Goal: Task Accomplishment & Management: Use online tool/utility

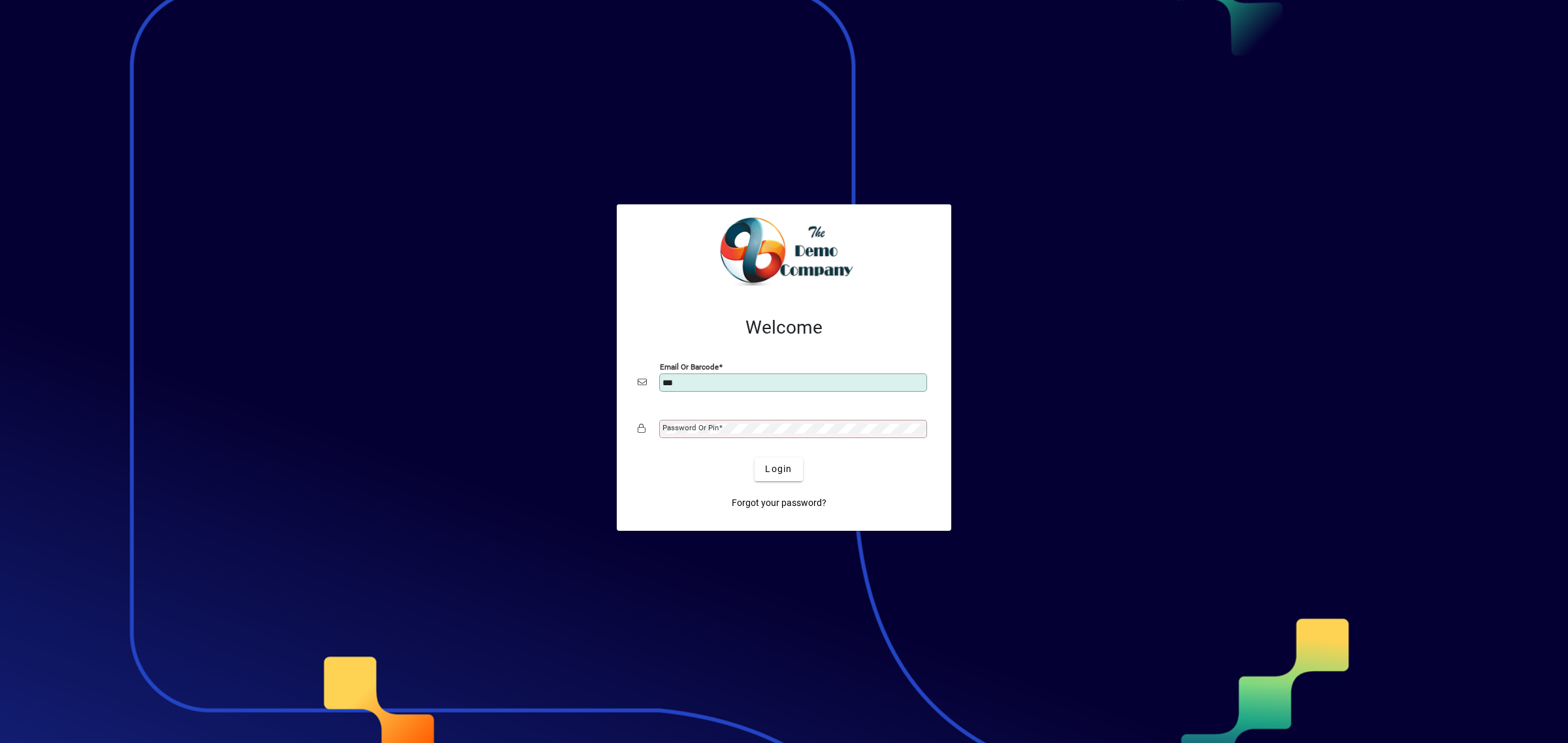
type input "**********"
click at [802, 422] on div "Password or Pin" at bounding box center [793, 429] width 268 height 18
click at [755, 458] on button "Login" at bounding box center [778, 470] width 48 height 24
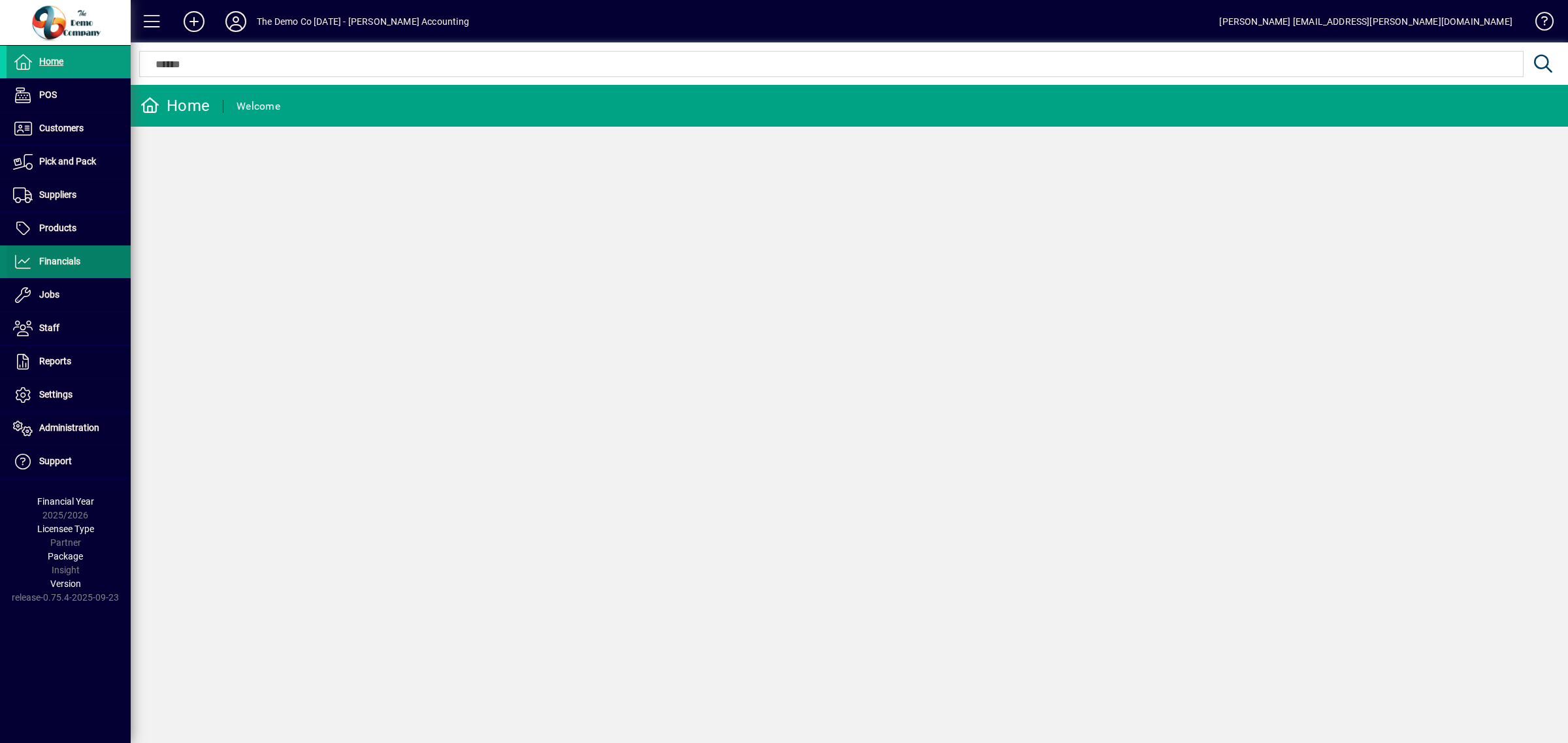
click at [50, 255] on span "Financials" at bounding box center [43, 262] width 74 height 16
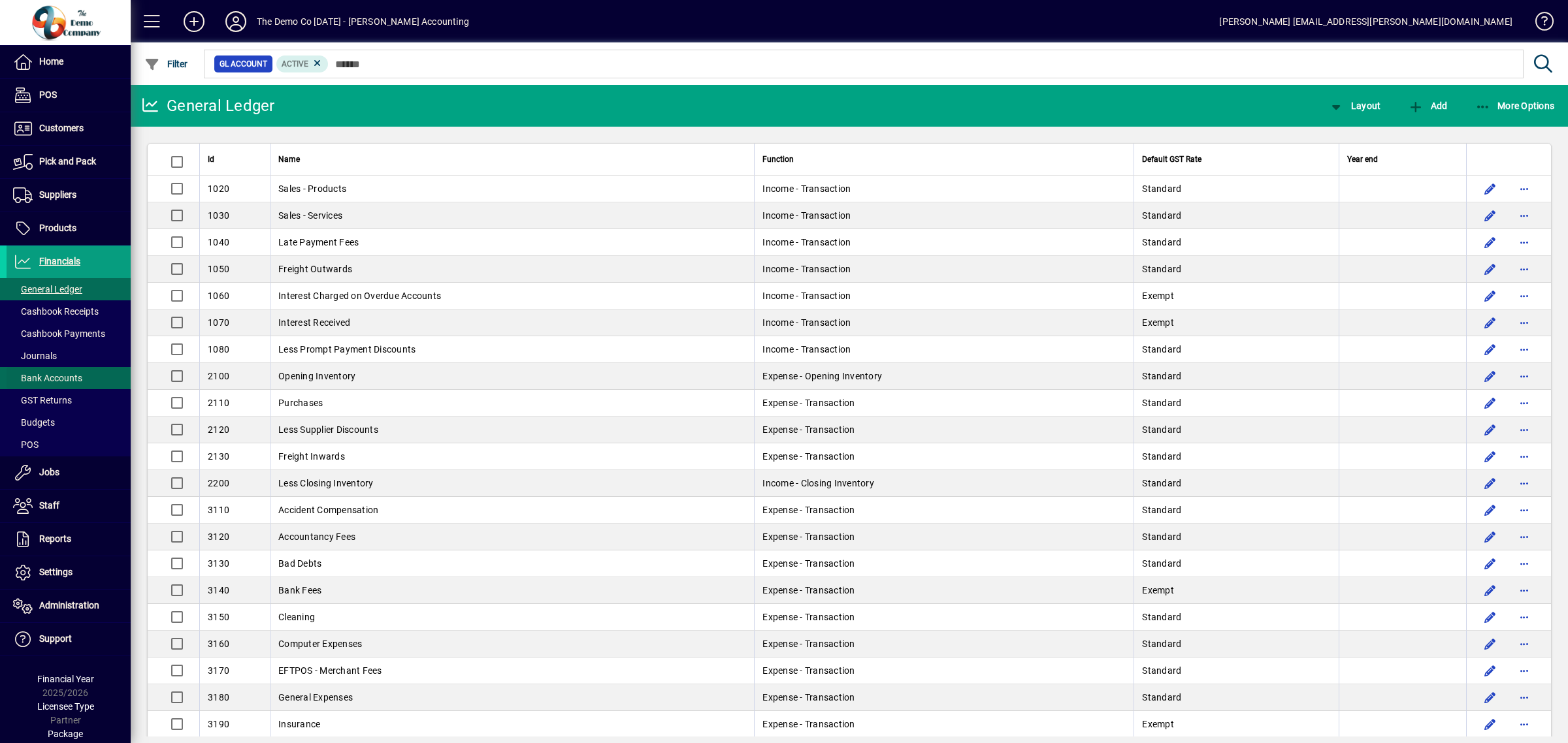
click at [43, 376] on span "Bank Accounts" at bounding box center [48, 378] width 69 height 10
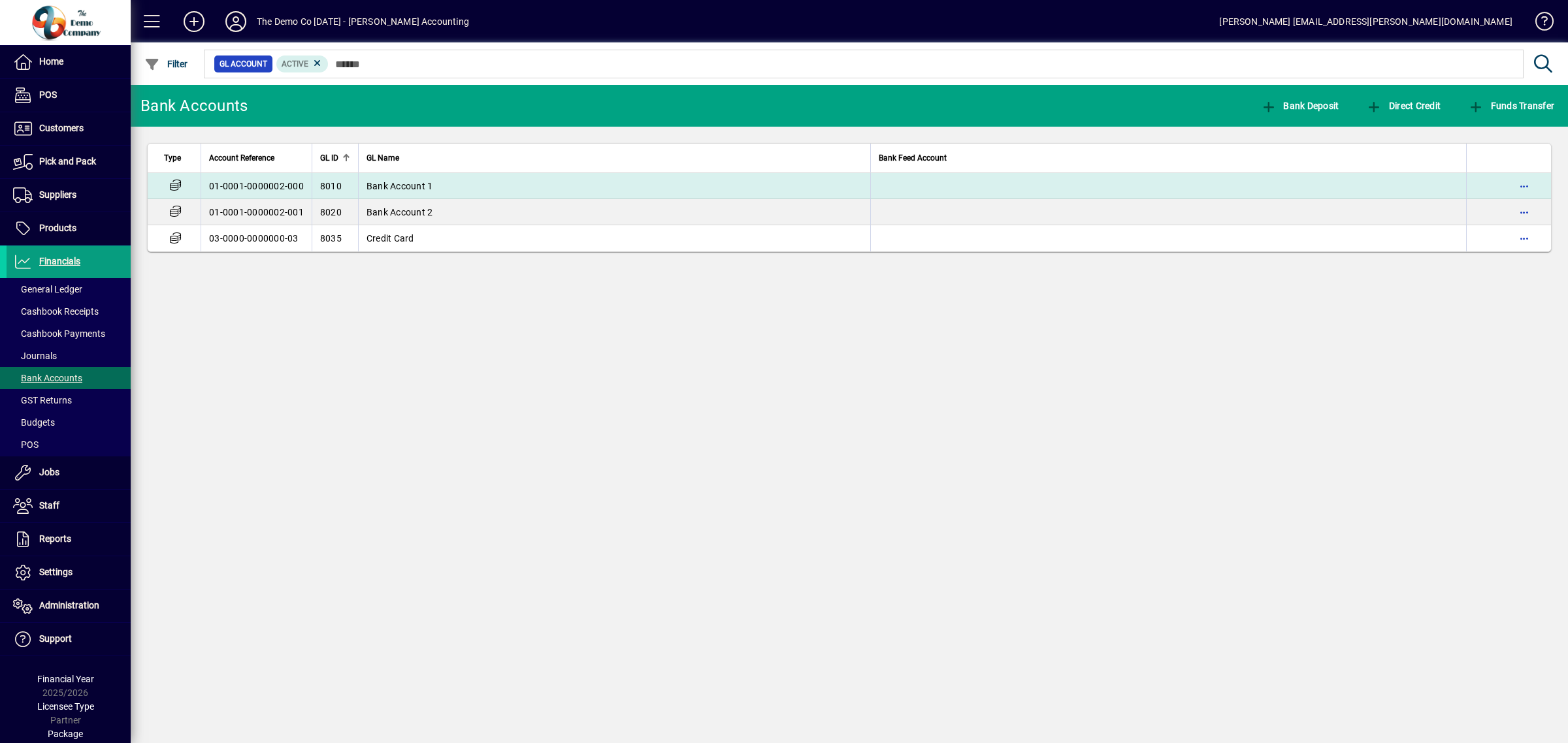
click at [408, 178] on td "Bank Account 1" at bounding box center [614, 186] width 513 height 26
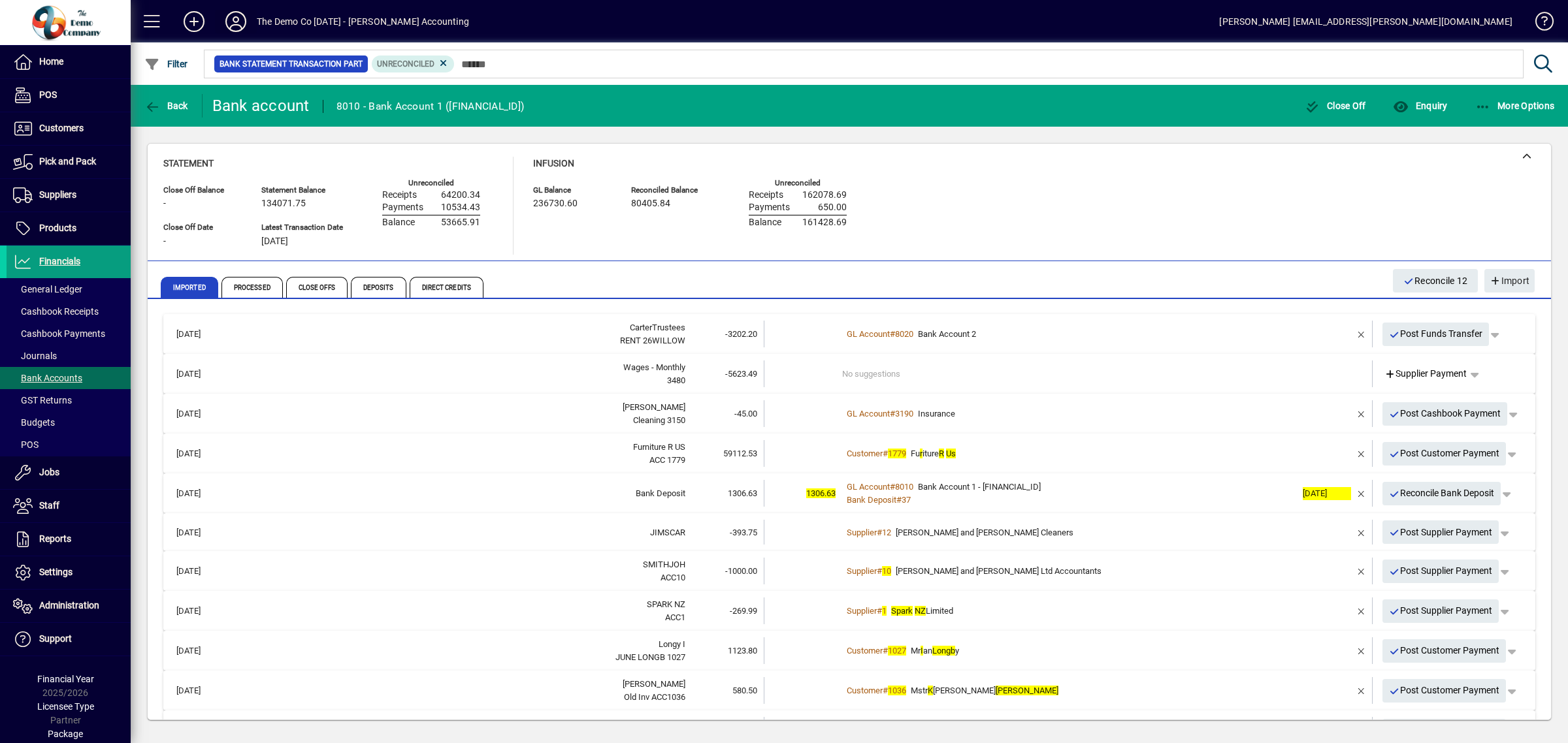
click at [233, 22] on icon at bounding box center [236, 22] width 26 height 21
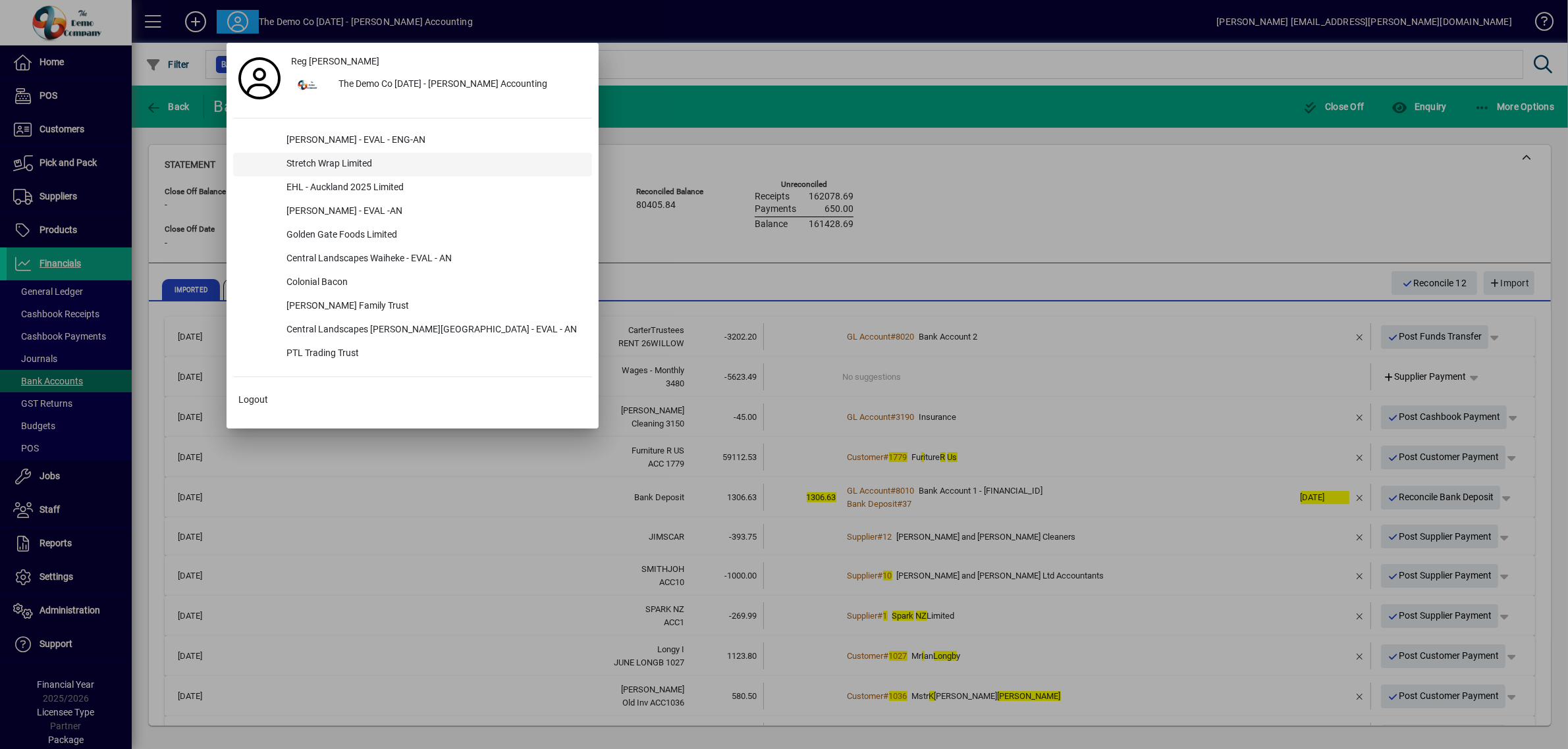
click at [309, 161] on div "Stretch Wrap Limited" at bounding box center [434, 164] width 316 height 24
